Goal: Task Accomplishment & Management: Manage account settings

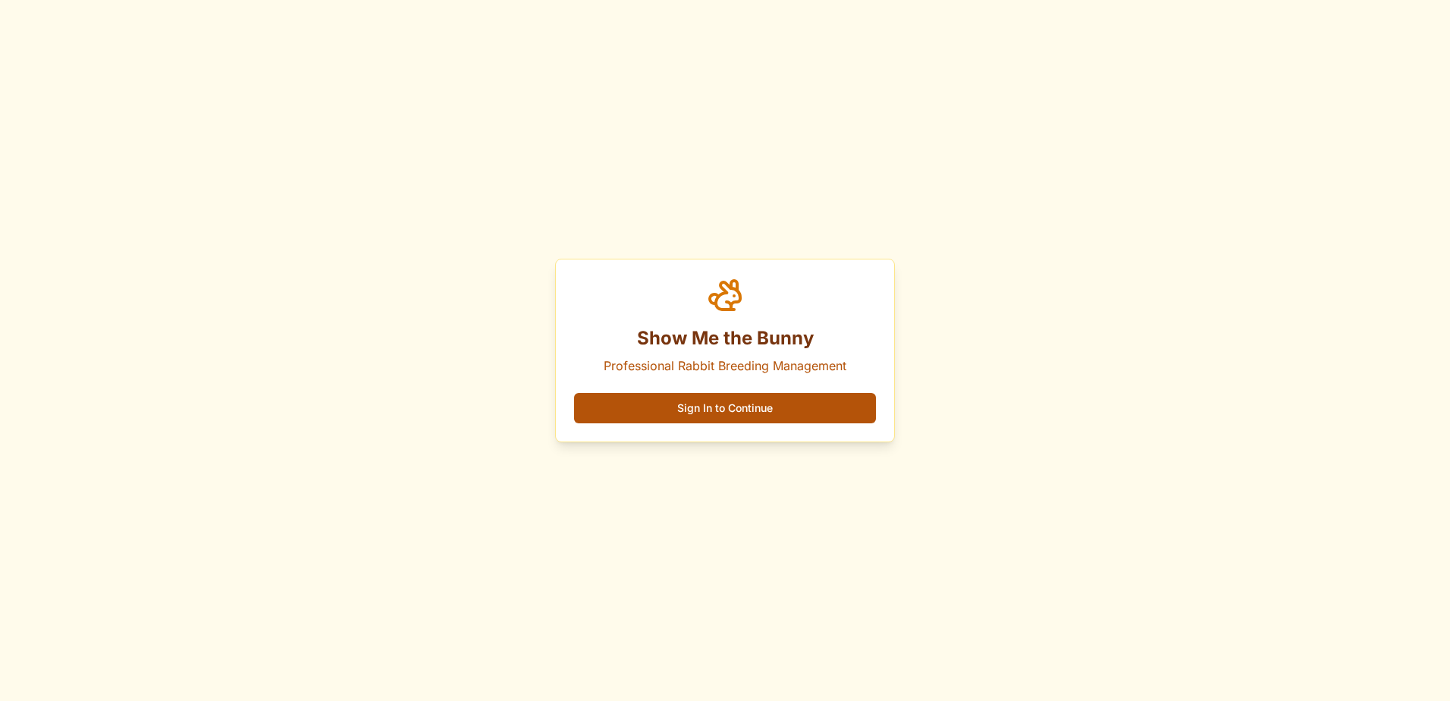
click at [742, 411] on button "Sign In to Continue" at bounding box center [725, 408] width 302 height 30
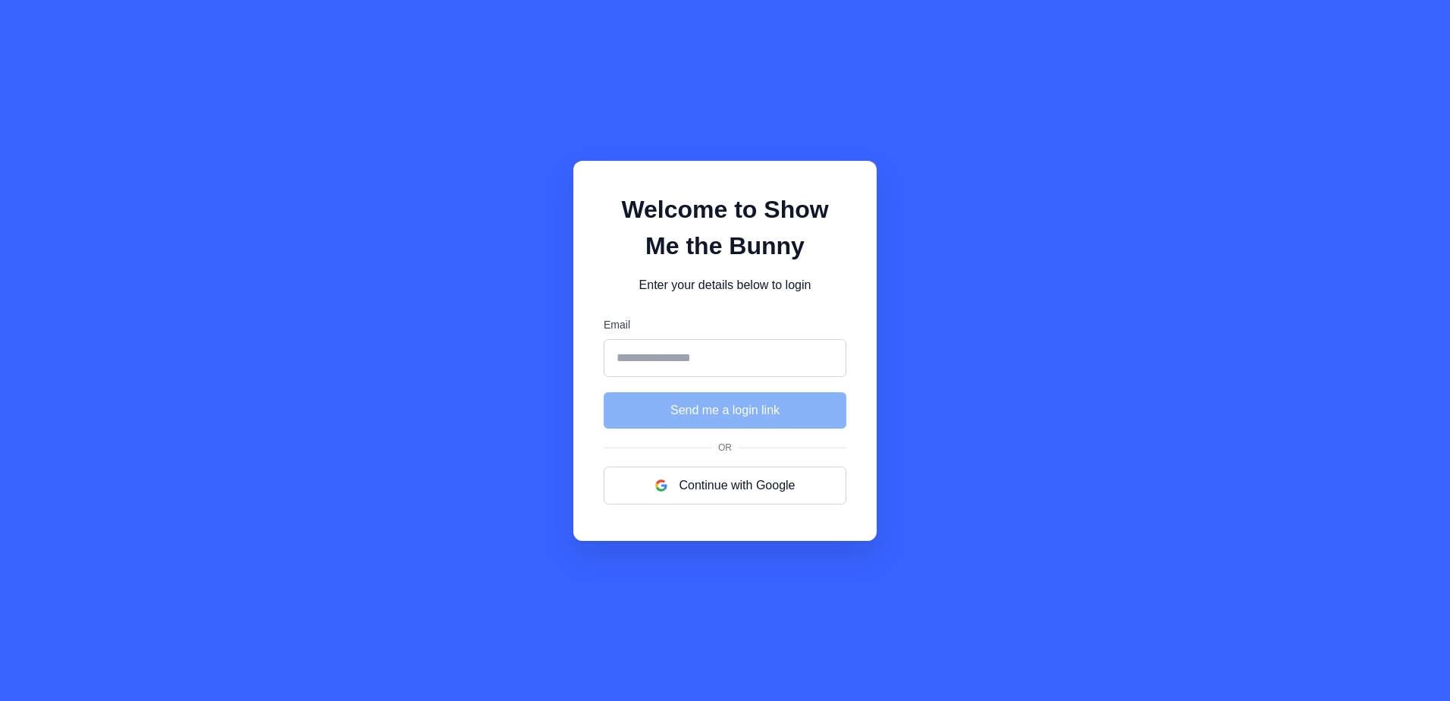
click at [643, 351] on input "Email" at bounding box center [725, 358] width 243 height 38
type input "**********"
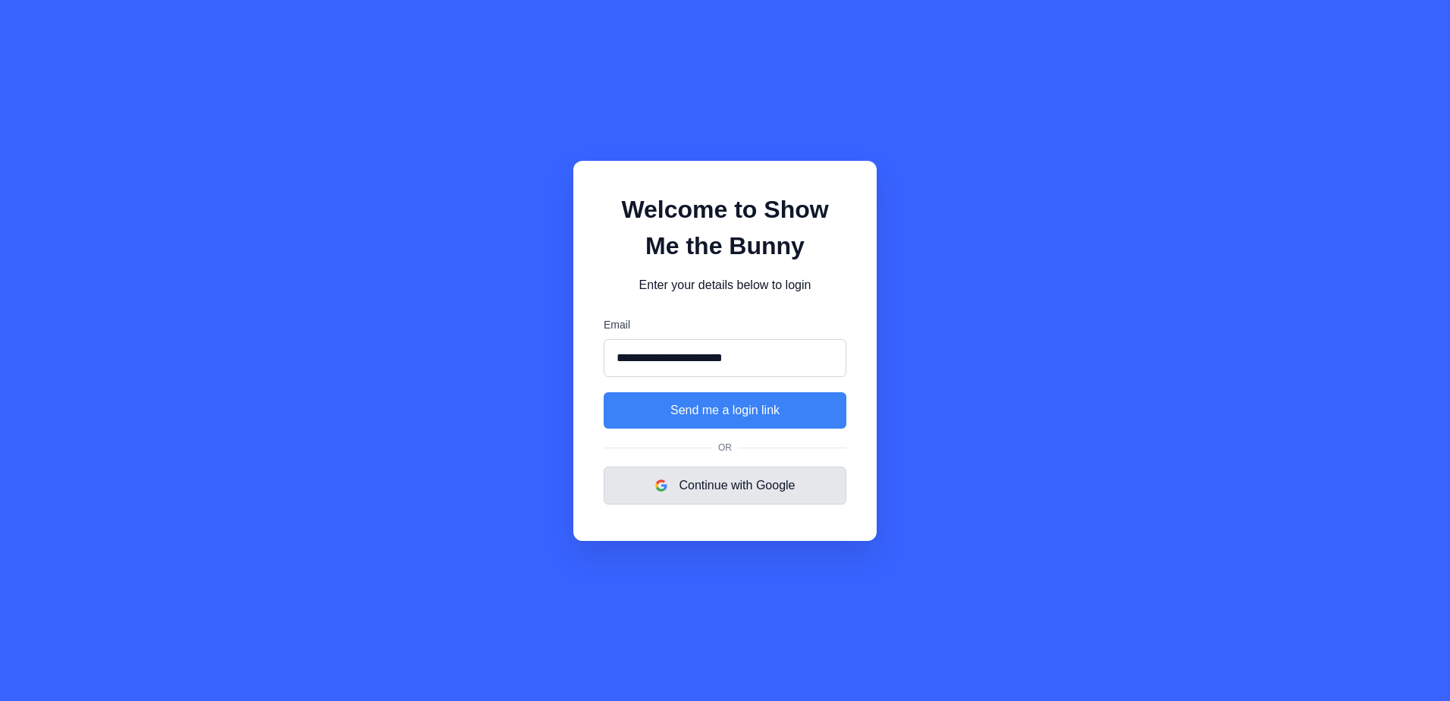
click at [718, 488] on button "Continue with Google" at bounding box center [725, 485] width 243 height 38
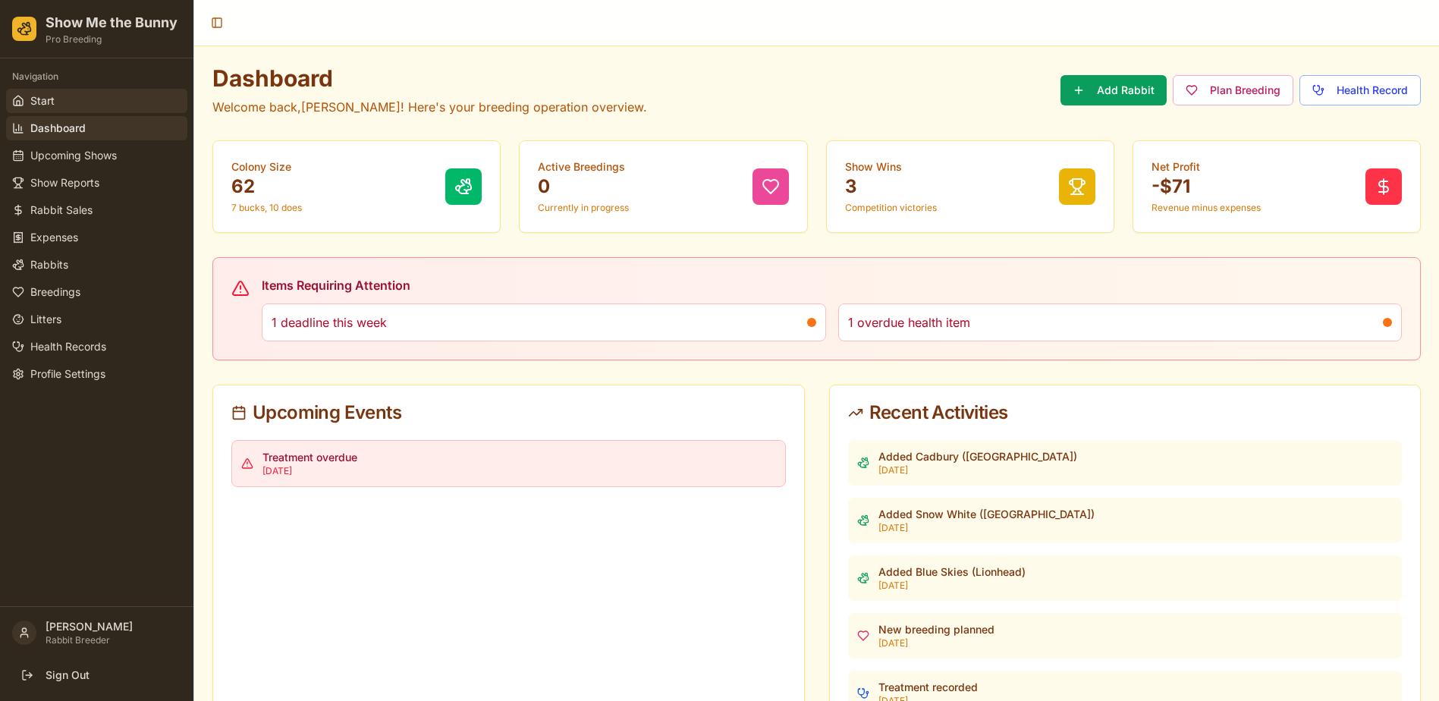
click at [55, 103] on link "Start" at bounding box center [96, 101] width 181 height 24
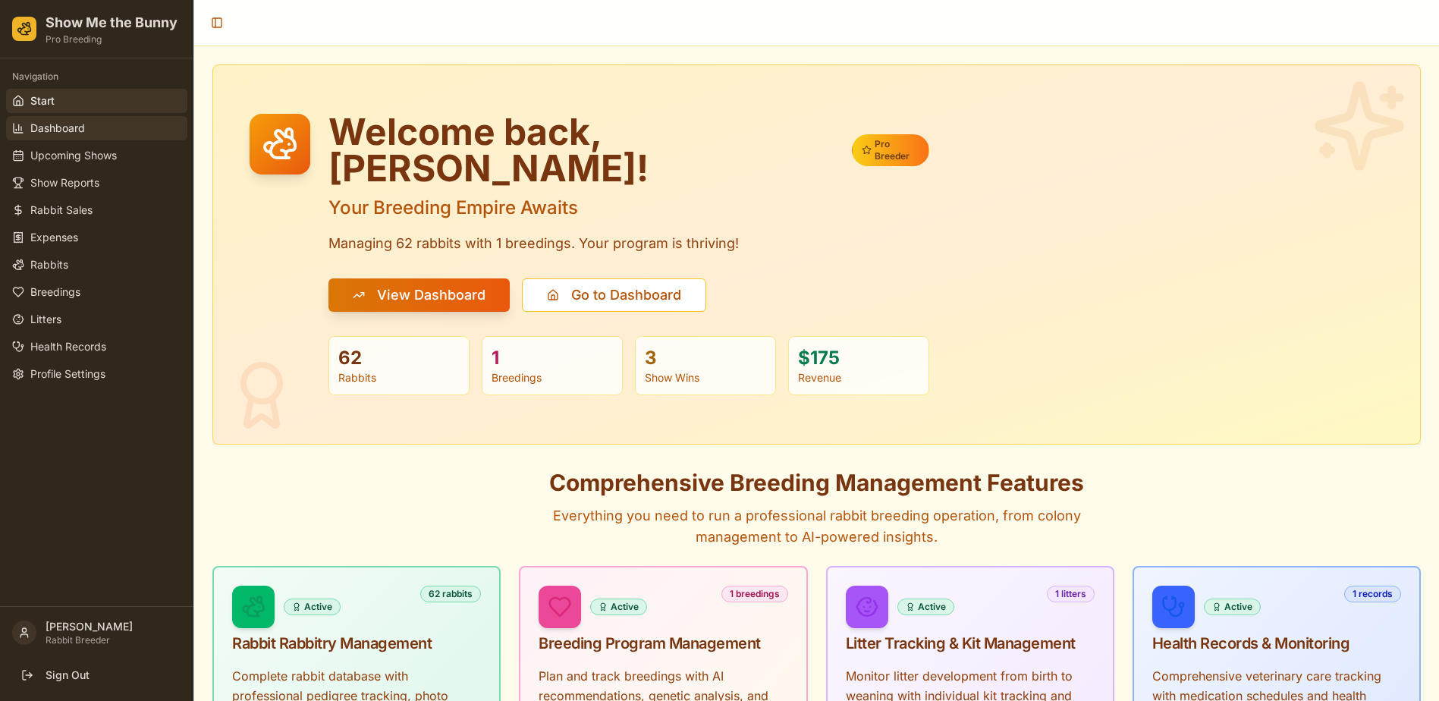
click at [58, 127] on span "Dashboard" at bounding box center [57, 128] width 55 height 15
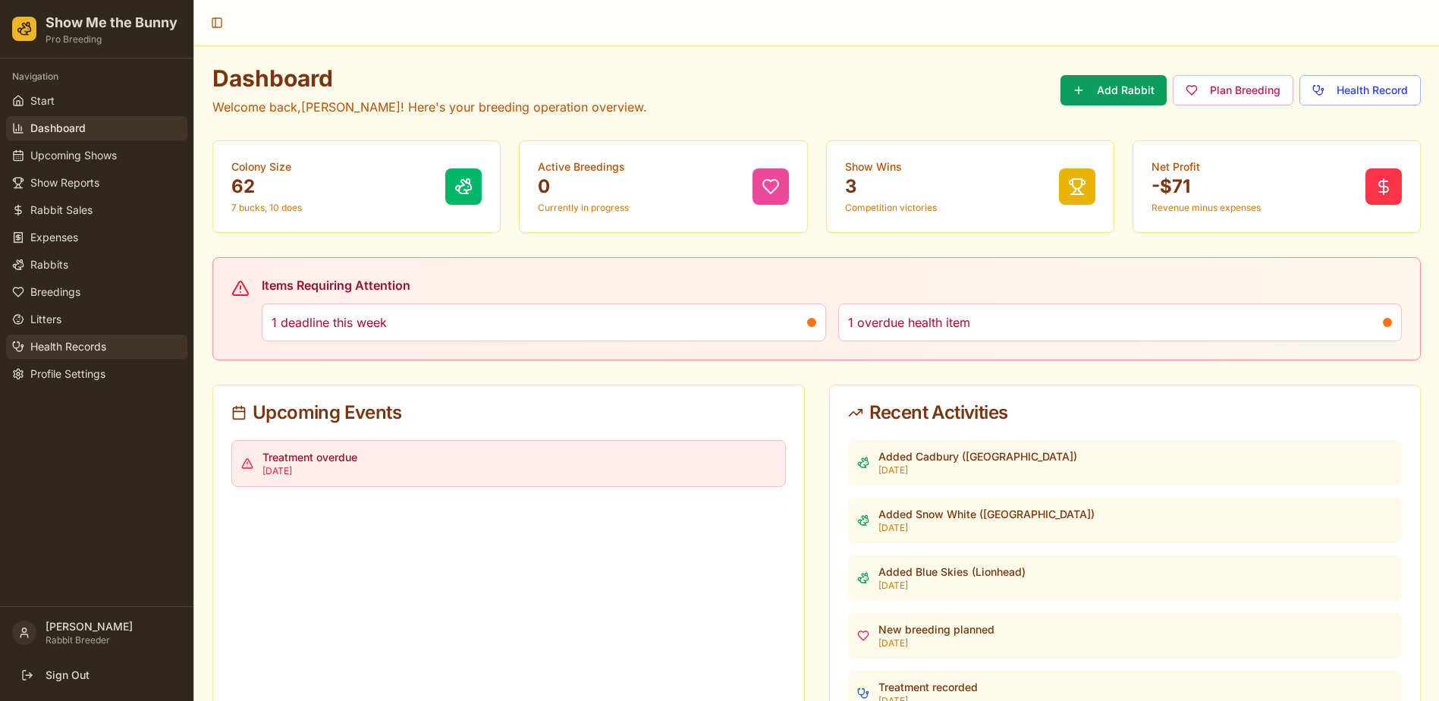
click at [53, 340] on span "Health Records" at bounding box center [68, 346] width 76 height 15
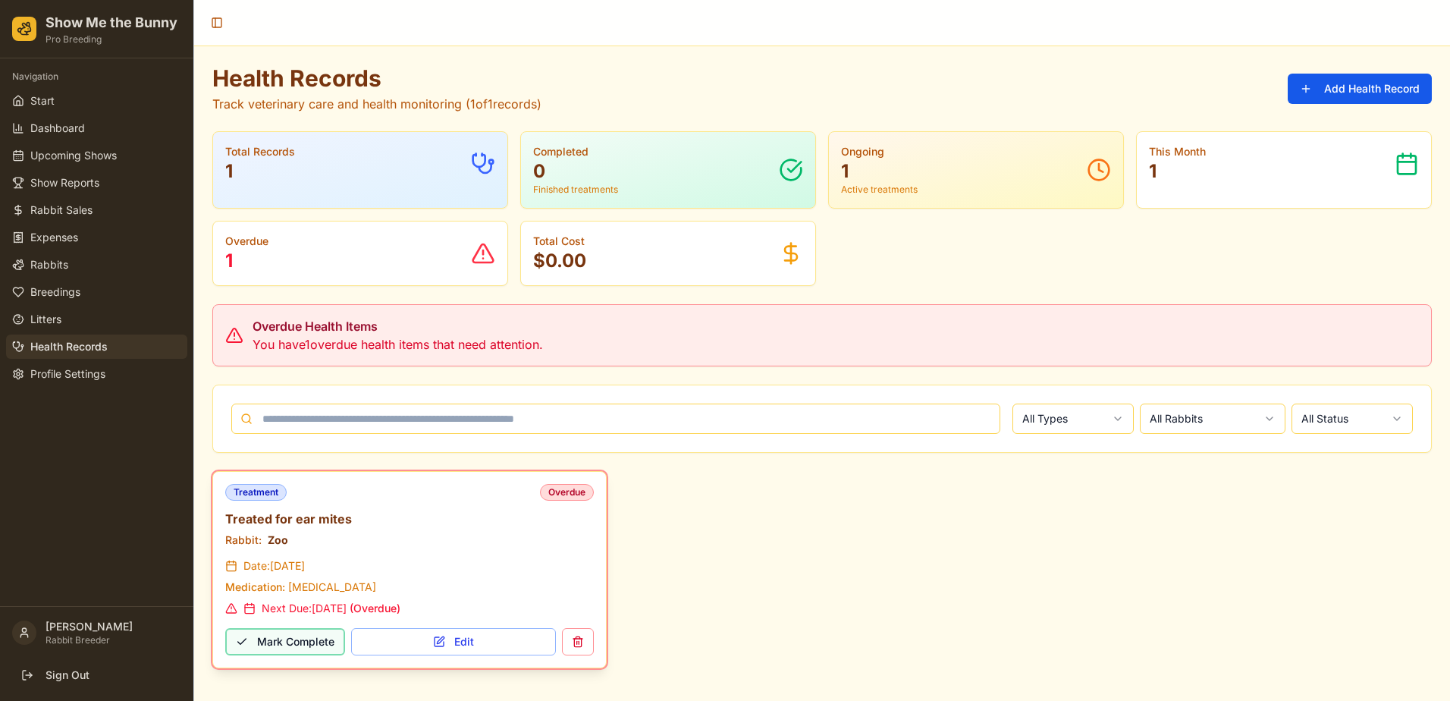
click at [271, 638] on button "Mark Complete" at bounding box center [285, 641] width 120 height 27
click at [496, 639] on button "Edit" at bounding box center [453, 641] width 205 height 27
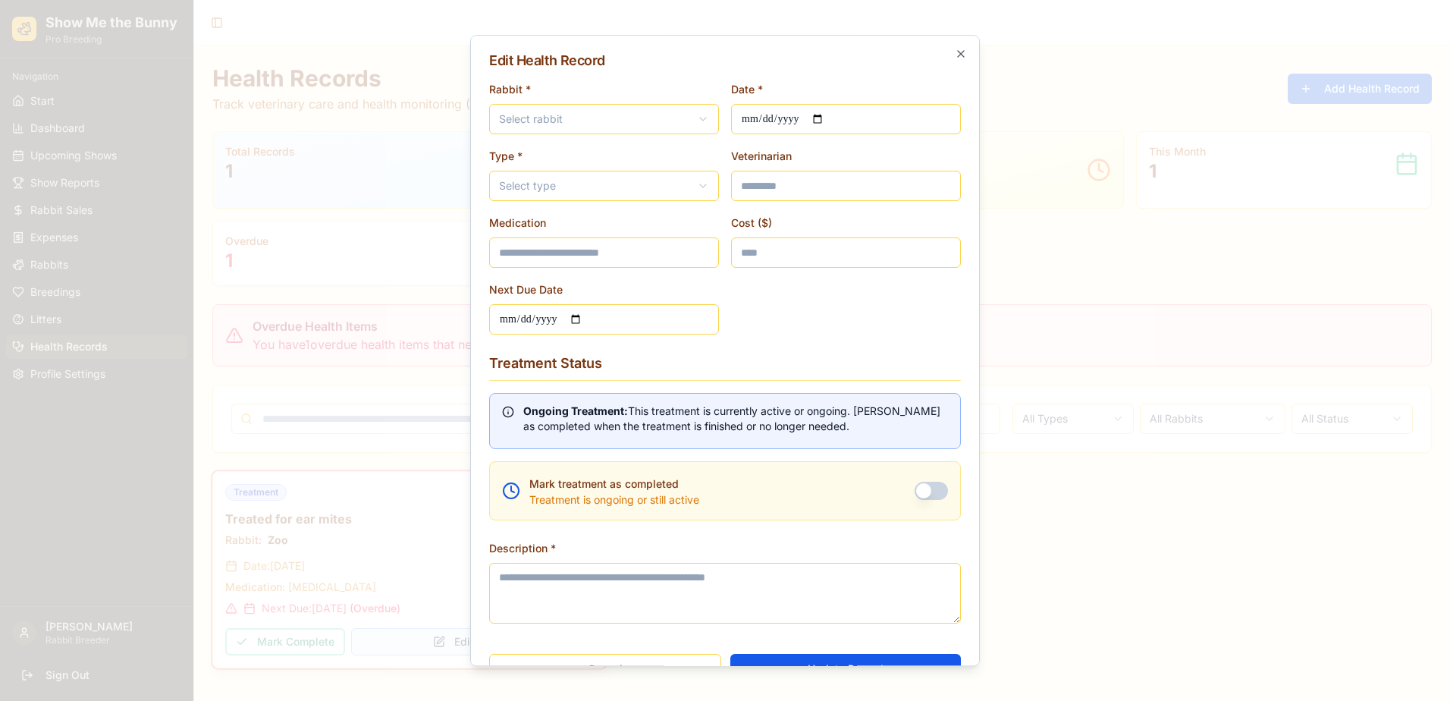
type input "**********"
type input "*"
type input "**********"
type textarea "**********"
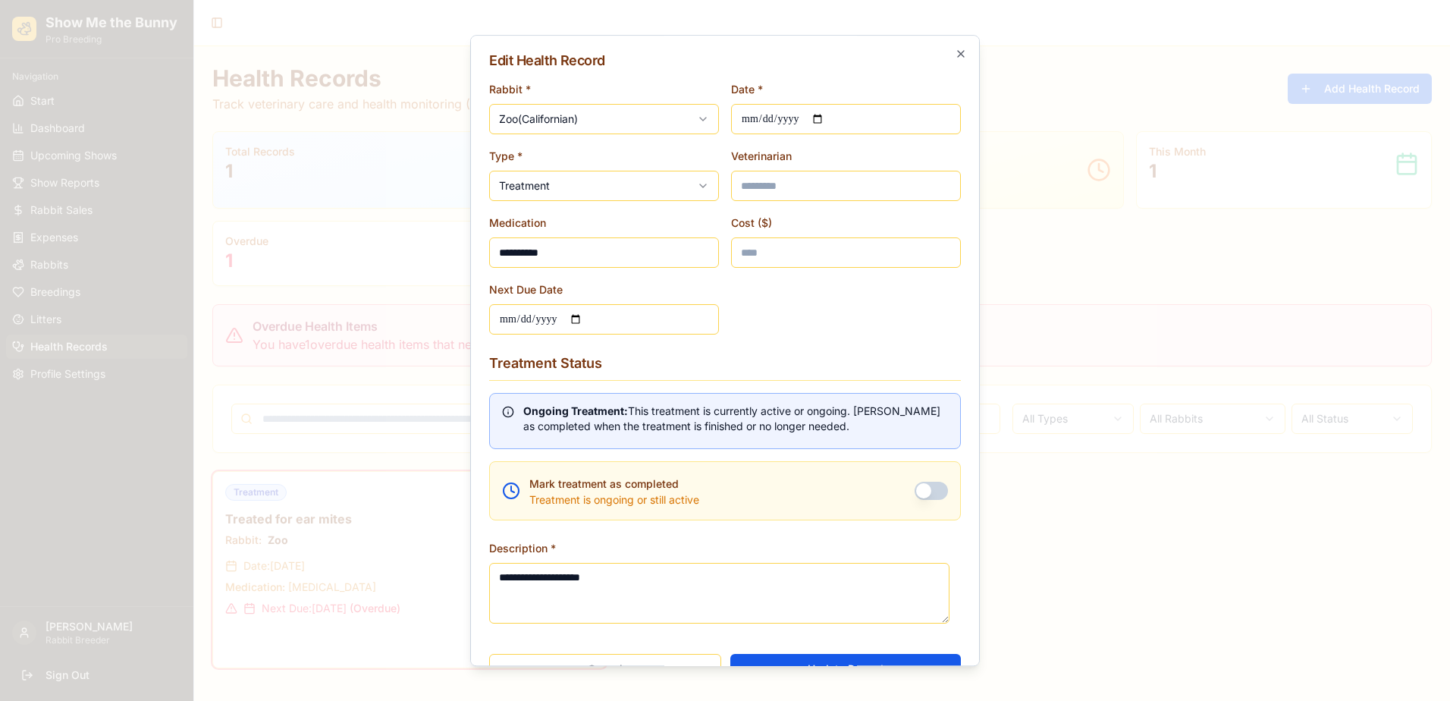
click at [924, 489] on button "Mark treatment as completed" at bounding box center [931, 491] width 33 height 18
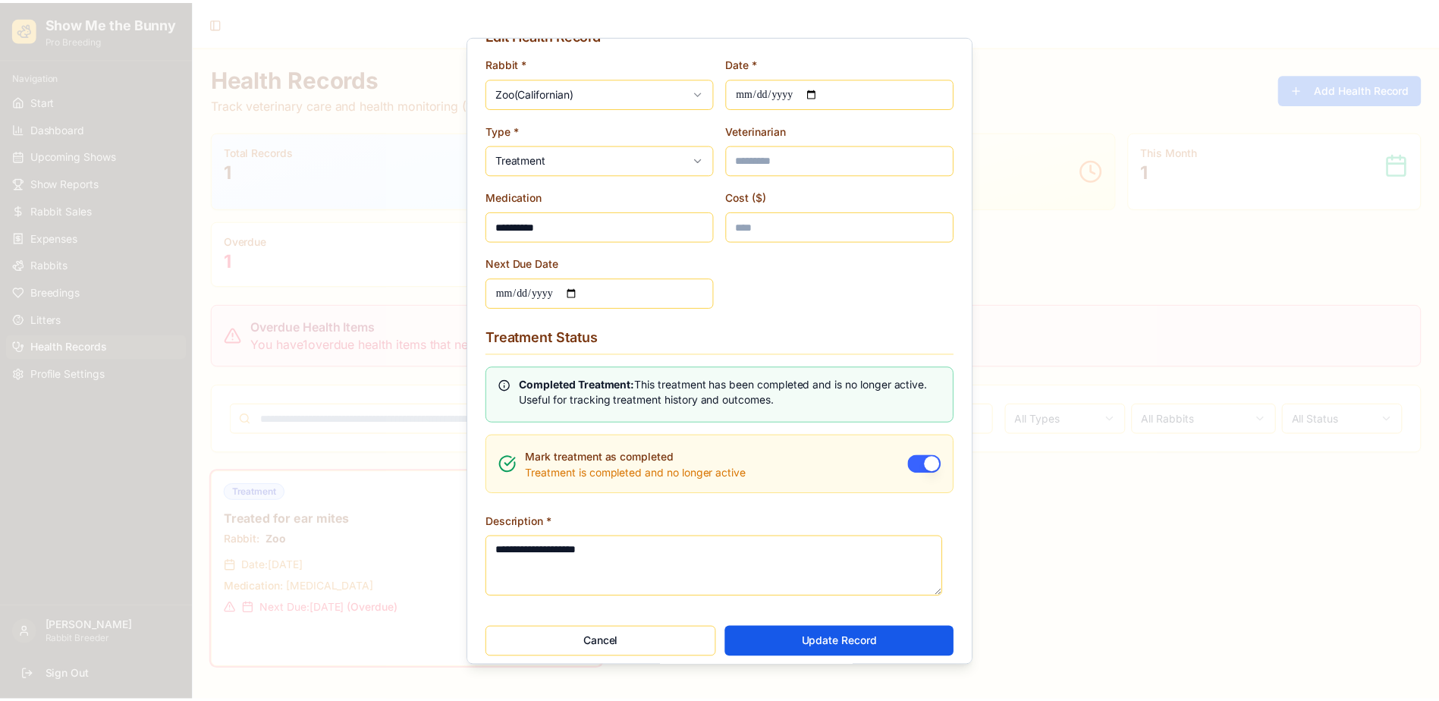
scroll to position [37, 0]
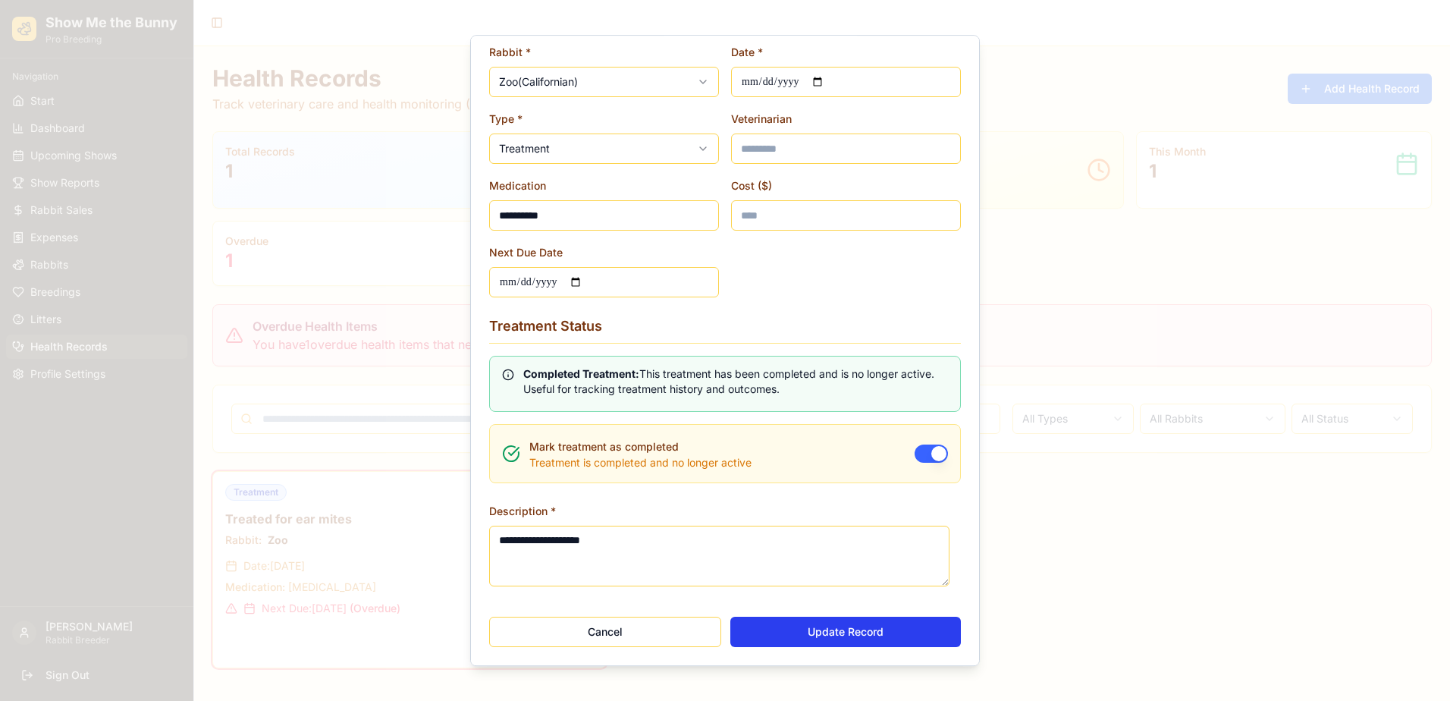
click at [812, 636] on button "Update Record" at bounding box center [845, 632] width 231 height 30
type input "**********"
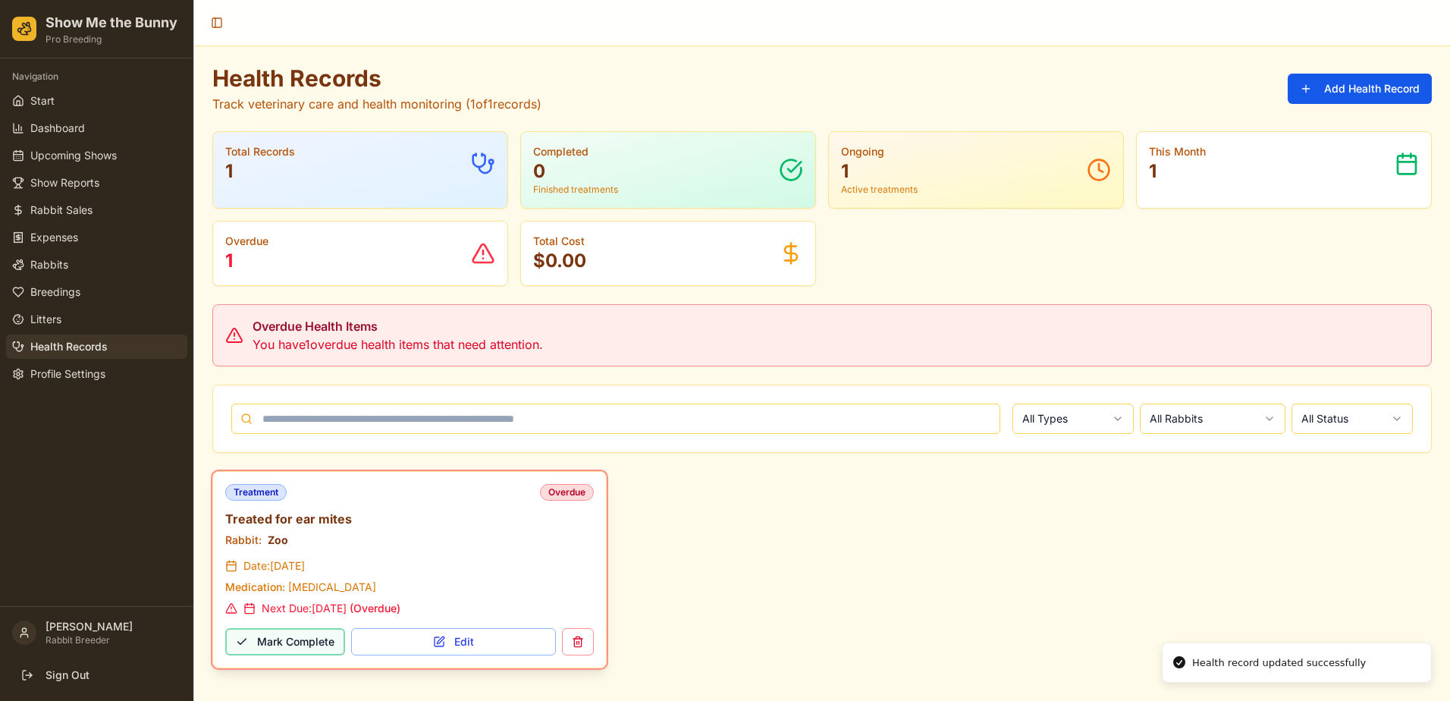
click at [265, 643] on button "Mark Complete" at bounding box center [285, 641] width 120 height 27
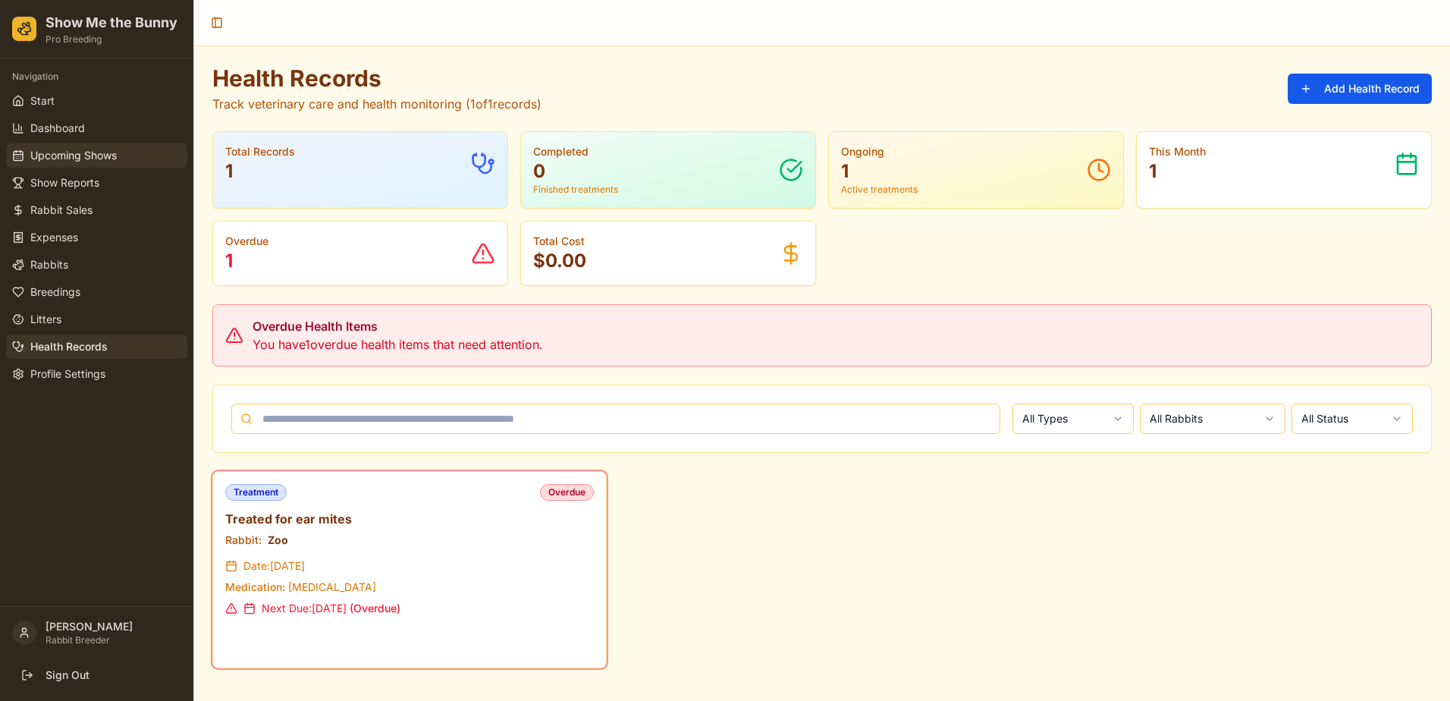
click at [69, 153] on span "Upcoming Shows" at bounding box center [73, 155] width 86 height 15
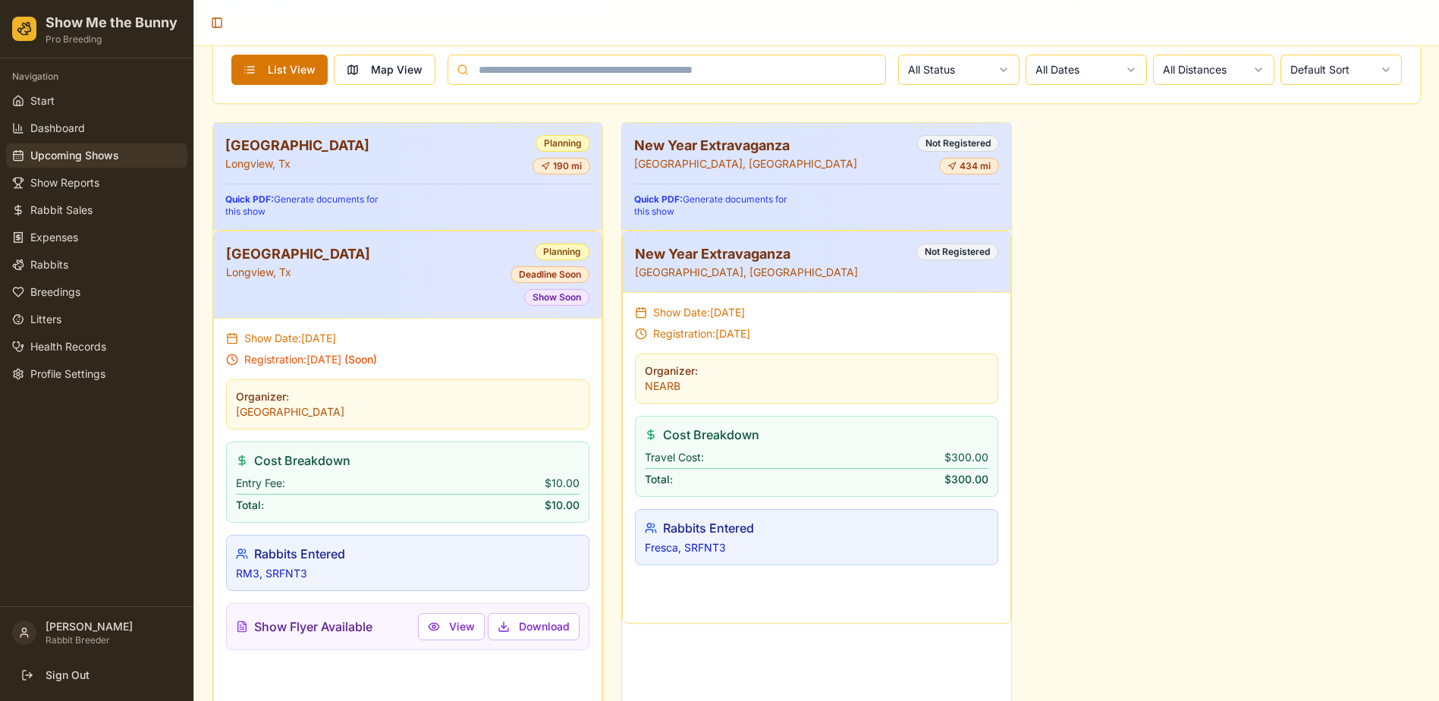
scroll to position [585, 0]
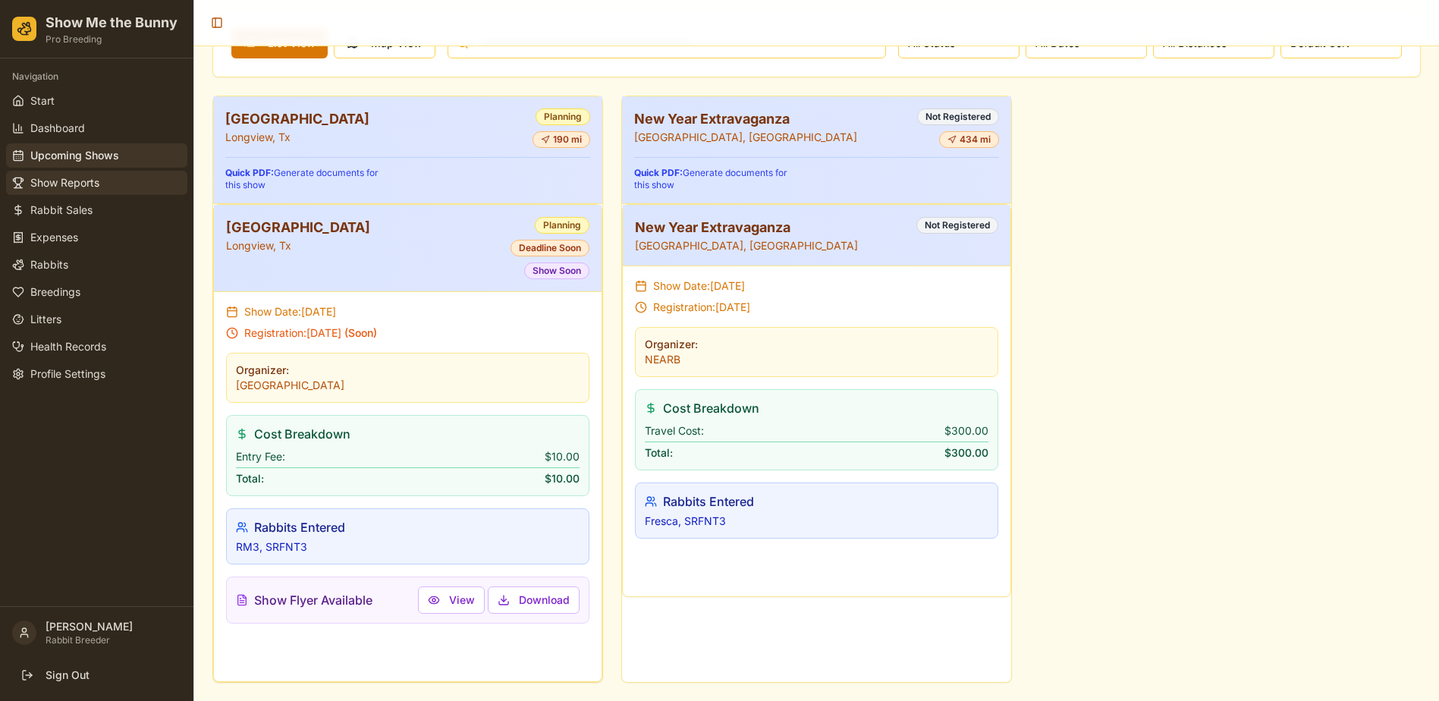
click at [83, 186] on span "Show Reports" at bounding box center [64, 182] width 69 height 15
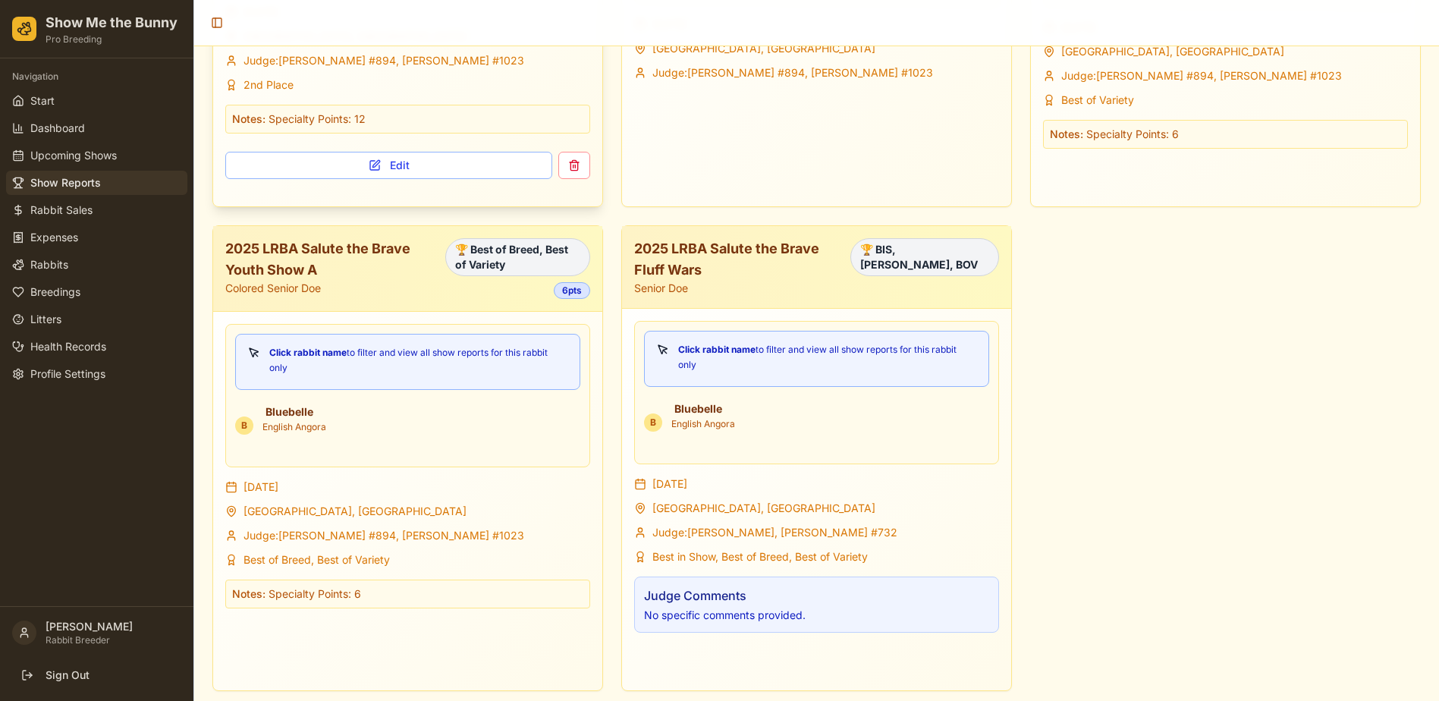
scroll to position [1000, 0]
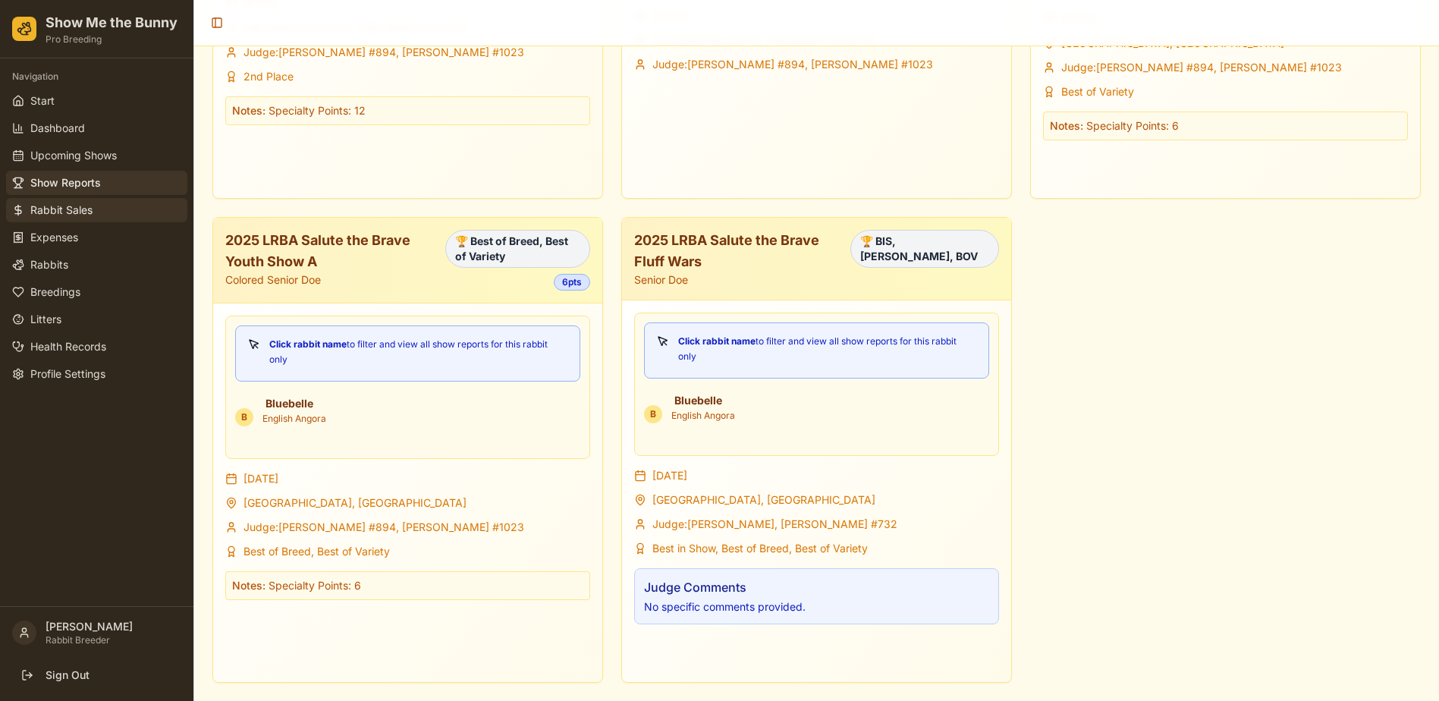
click at [67, 215] on span "Rabbit Sales" at bounding box center [61, 209] width 62 height 15
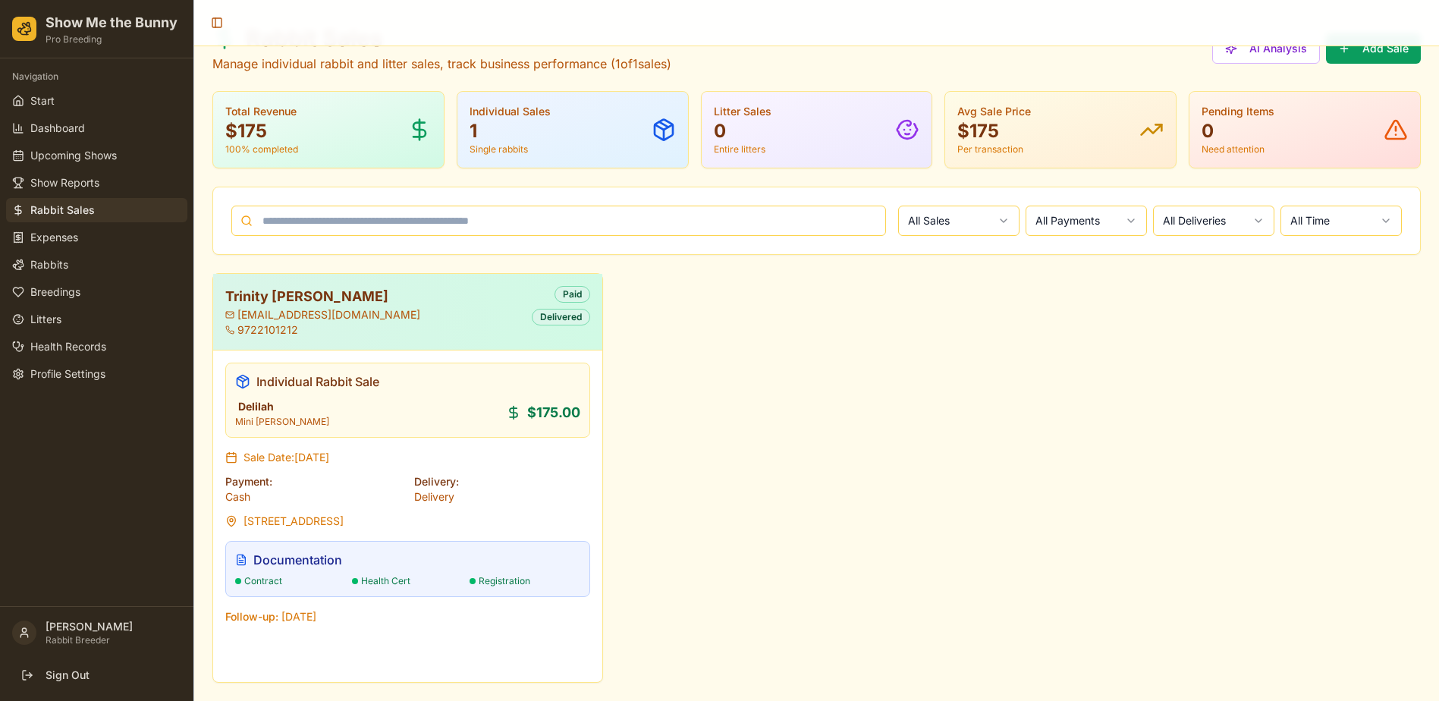
scroll to position [40, 0]
click at [37, 243] on span "Expenses" at bounding box center [54, 237] width 48 height 15
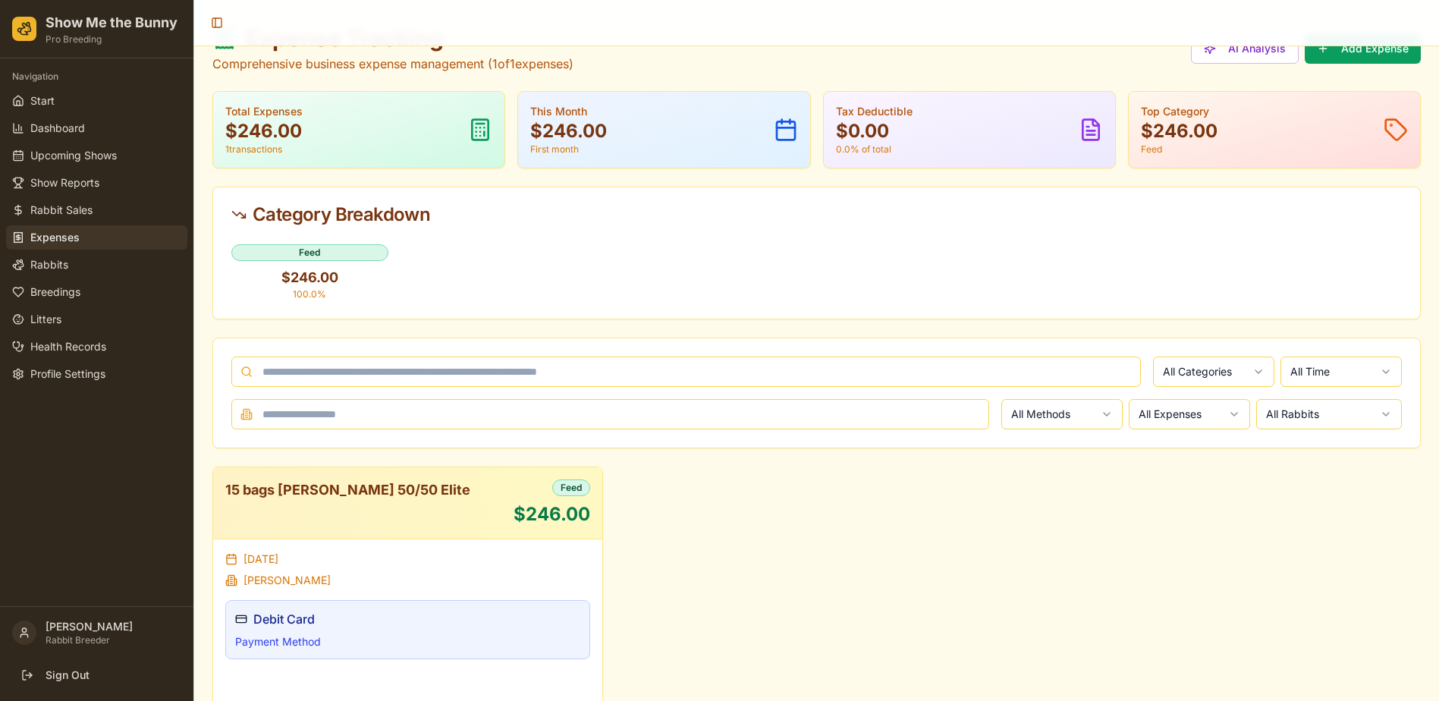
scroll to position [75, 0]
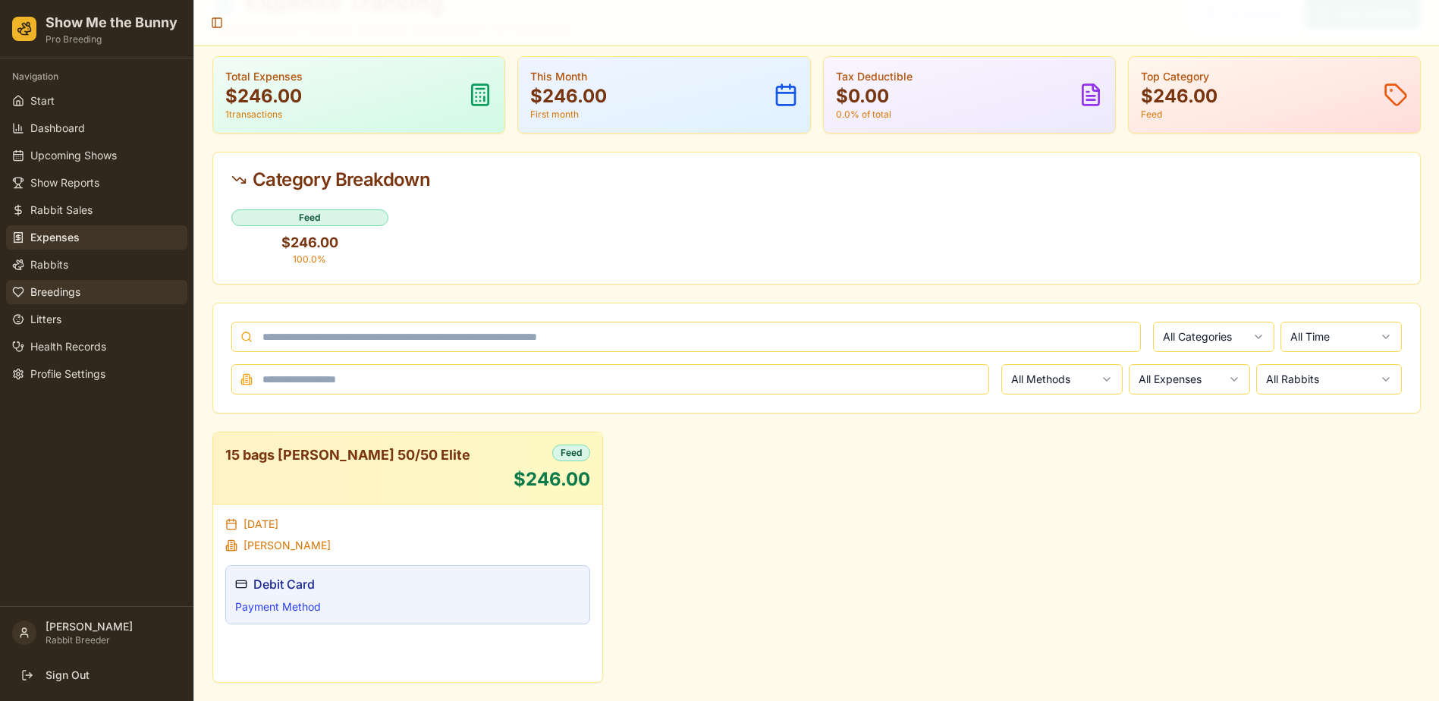
click at [61, 298] on span "Breedings" at bounding box center [55, 291] width 50 height 15
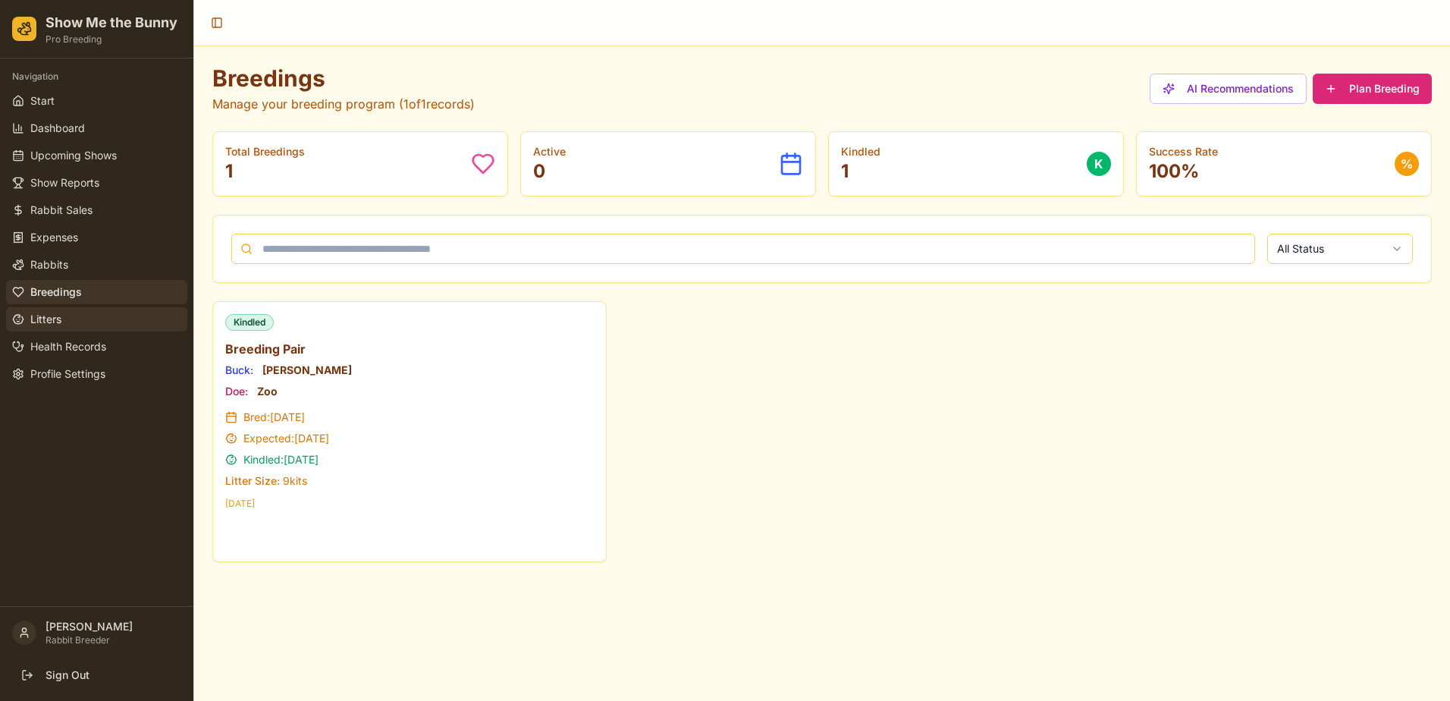
click at [40, 315] on span "Litters" at bounding box center [45, 319] width 31 height 15
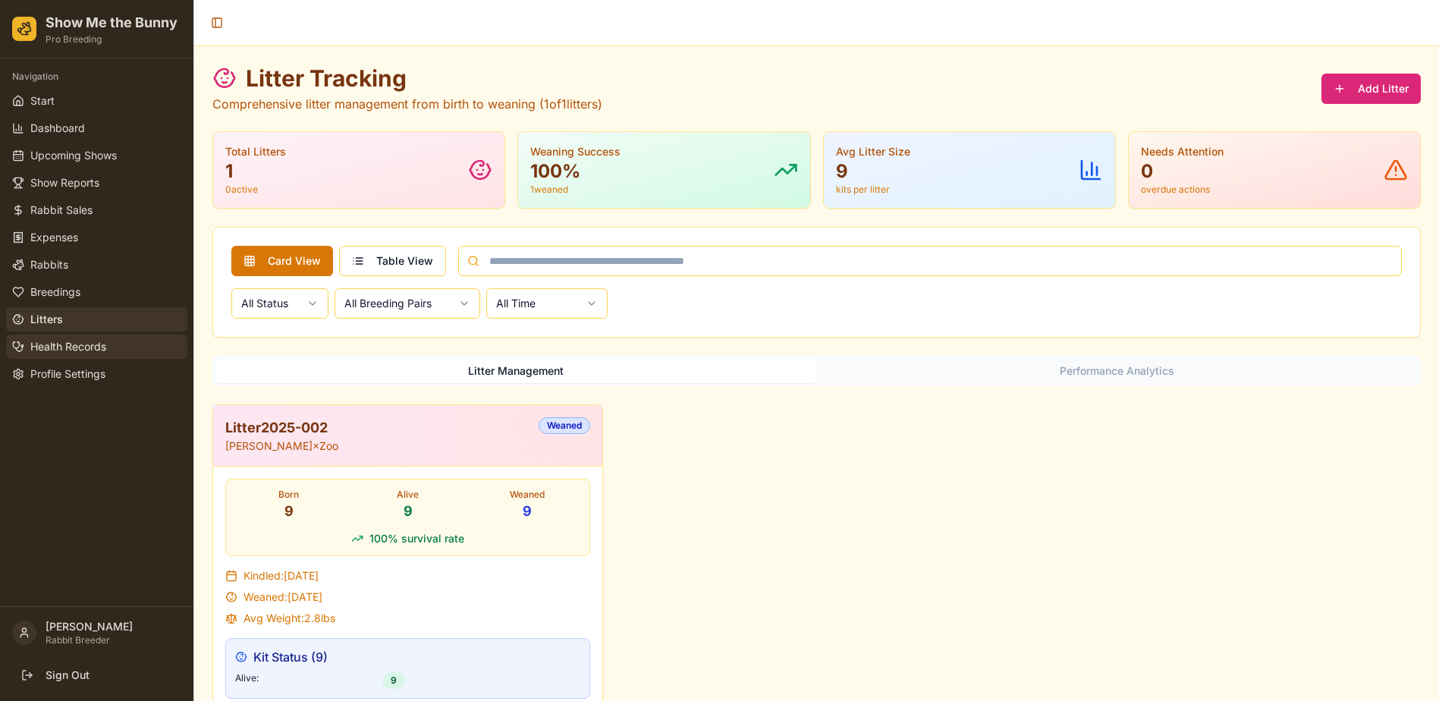
click at [61, 344] on span "Health Records" at bounding box center [68, 346] width 76 height 15
